Goal: Navigation & Orientation: Go to known website

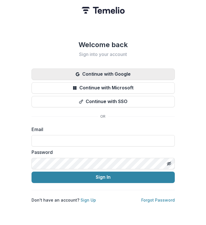
click at [117, 76] on button "Continue with Google" at bounding box center [102, 74] width 143 height 11
